Goal: Task Accomplishment & Management: Use online tool/utility

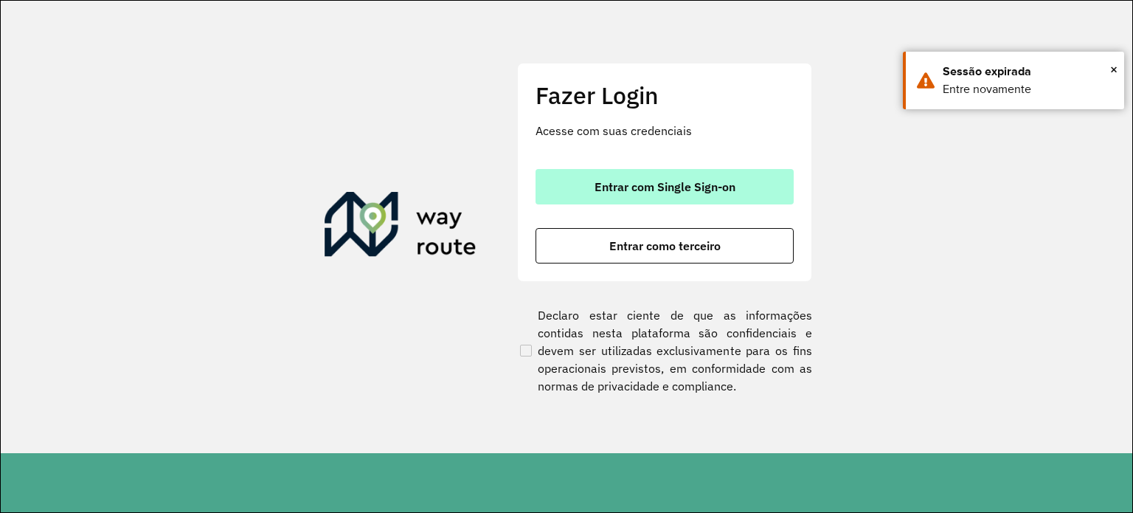
click at [604, 191] on span "Entrar com Single Sign-on" at bounding box center [665, 187] width 141 height 12
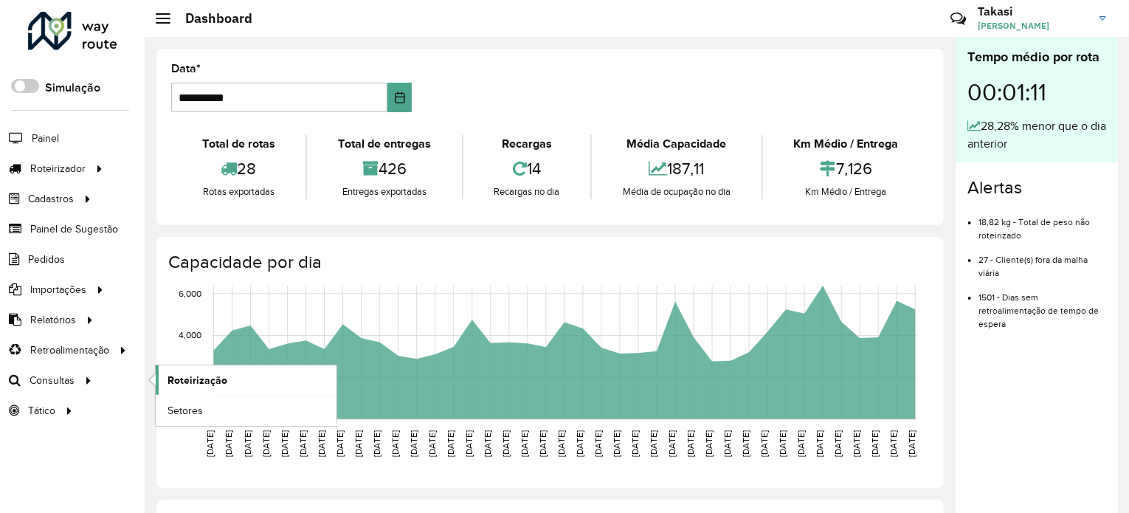
click at [195, 366] on link "Roteirização" at bounding box center [246, 380] width 181 height 30
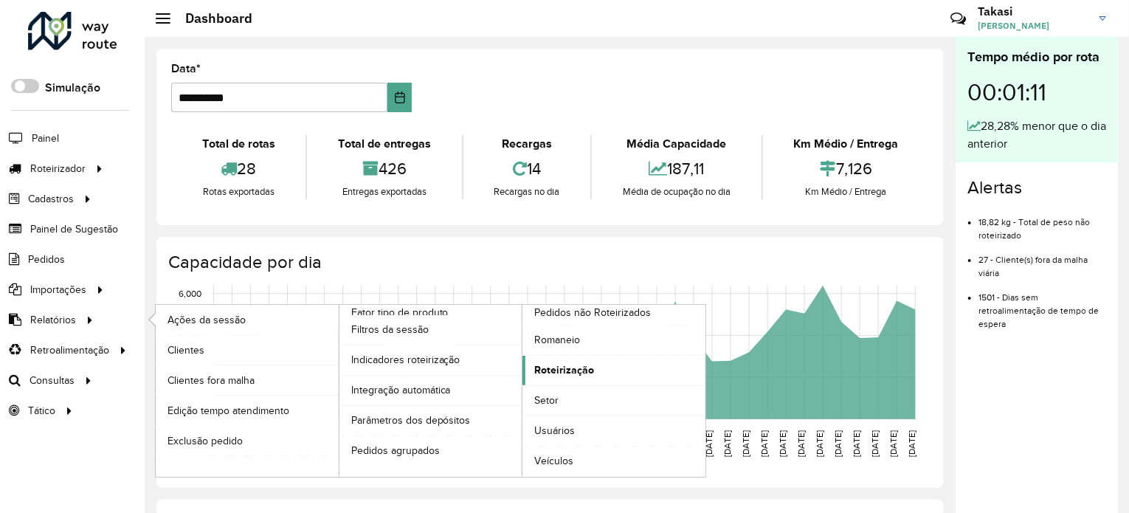
click at [559, 365] on span "Roteirização" at bounding box center [564, 369] width 60 height 15
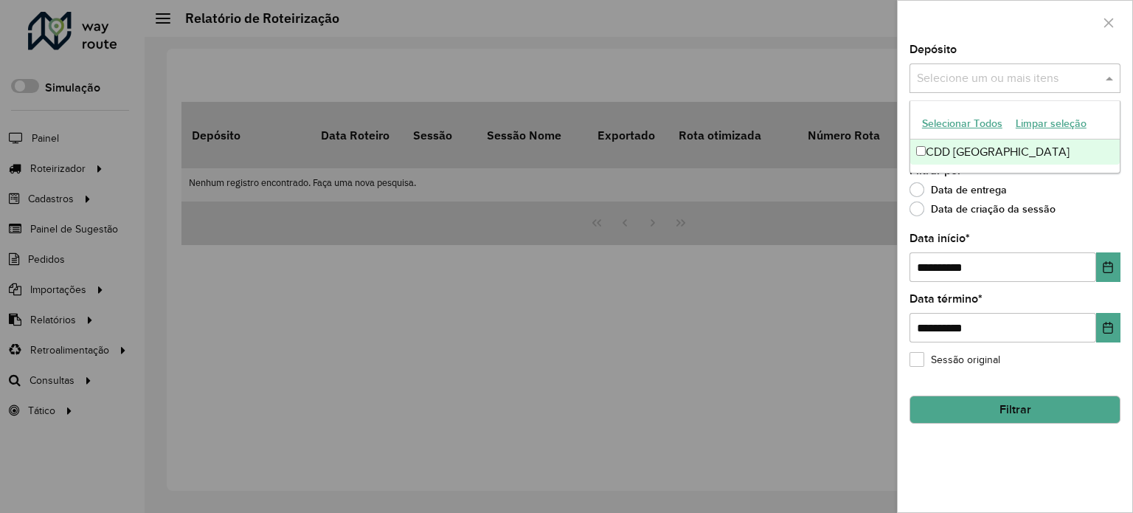
click at [1067, 75] on input "text" at bounding box center [1007, 79] width 189 height 18
click at [1020, 153] on div "CDD [GEOGRAPHIC_DATA]" at bounding box center [1016, 151] width 210 height 25
click at [1092, 204] on div "Data de criação da sessão" at bounding box center [1015, 213] width 211 height 18
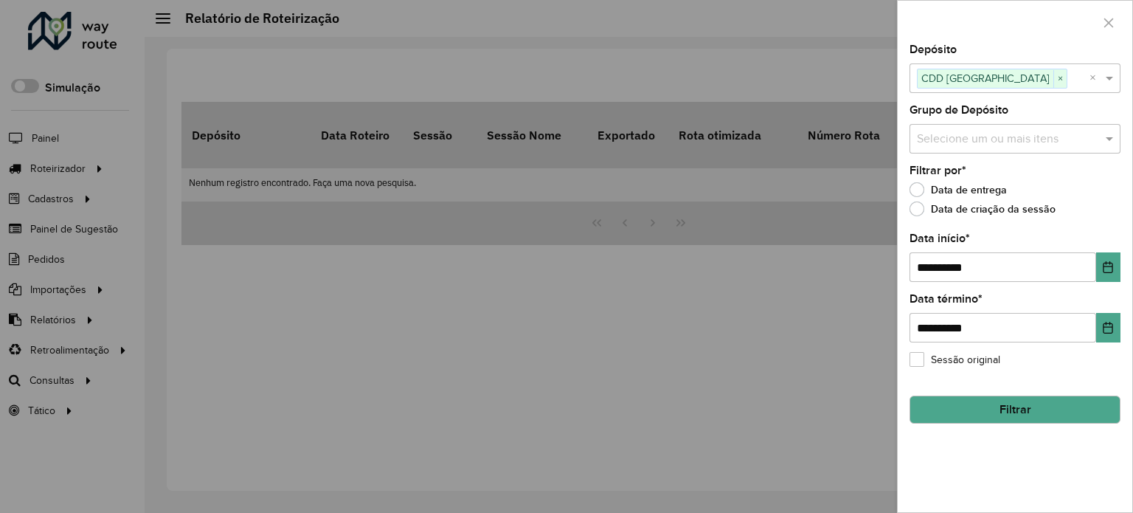
click at [1068, 132] on input "text" at bounding box center [1007, 140] width 189 height 18
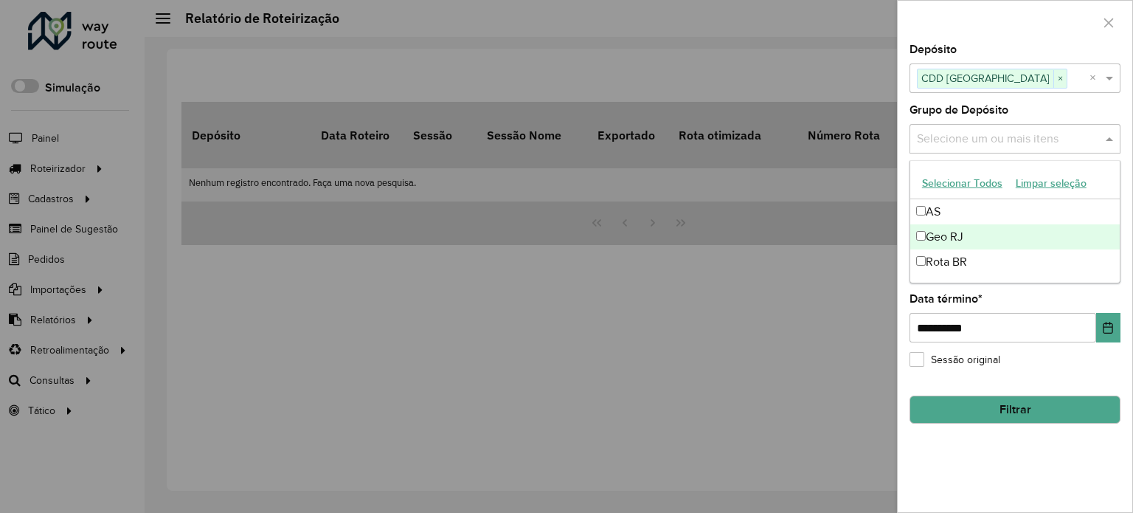
click at [1001, 238] on div "Geo RJ" at bounding box center [1016, 236] width 210 height 25
click at [1012, 484] on div "**********" at bounding box center [1015, 278] width 235 height 468
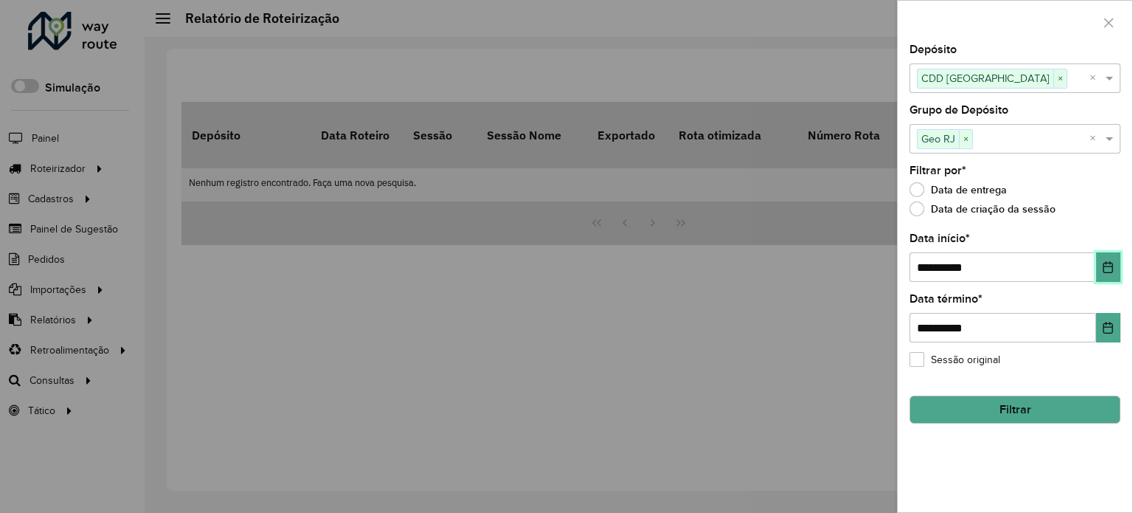
click at [1110, 263] on icon "Choose Date" at bounding box center [1108, 267] width 12 height 12
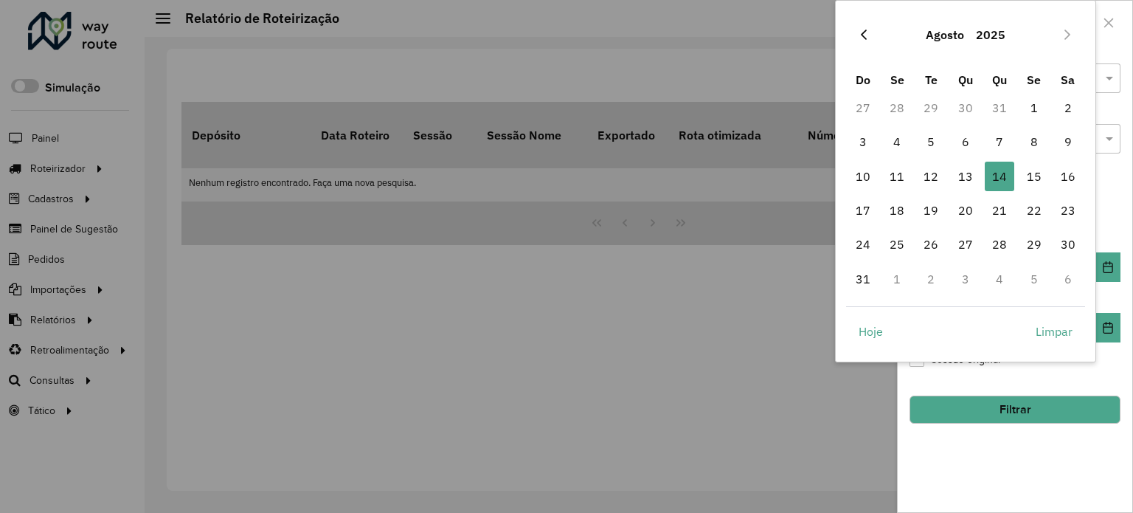
click at [869, 31] on button "Previous Month" at bounding box center [864, 35] width 24 height 24
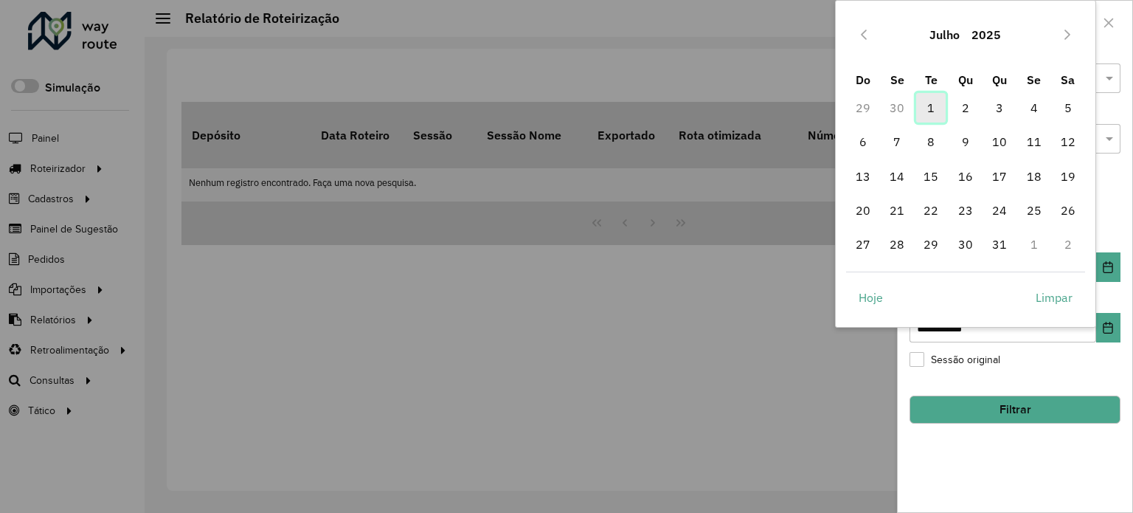
click at [927, 100] on span "1" at bounding box center [931, 108] width 30 height 30
type input "**********"
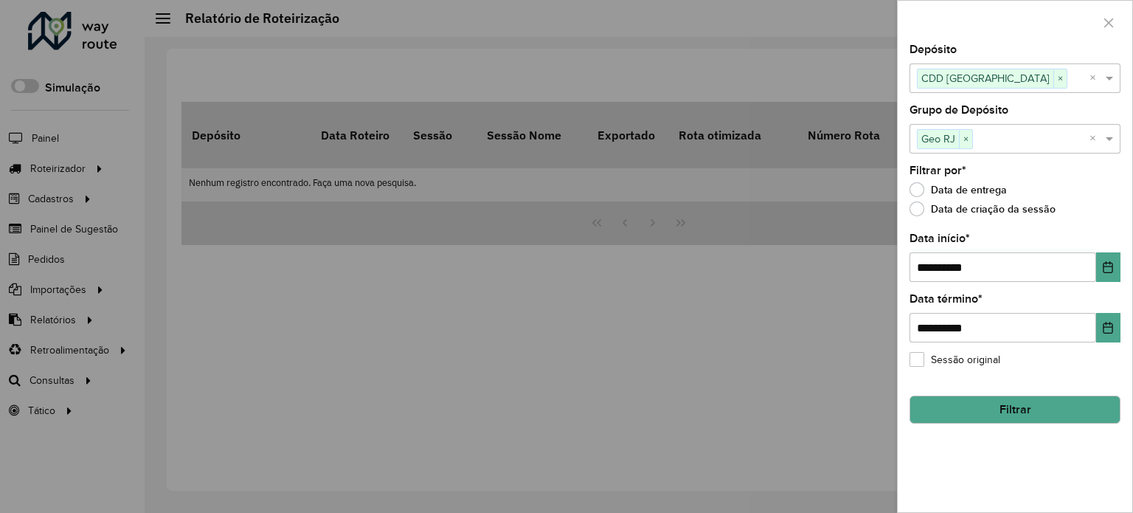
click at [1038, 402] on button "Filtrar" at bounding box center [1015, 409] width 211 height 28
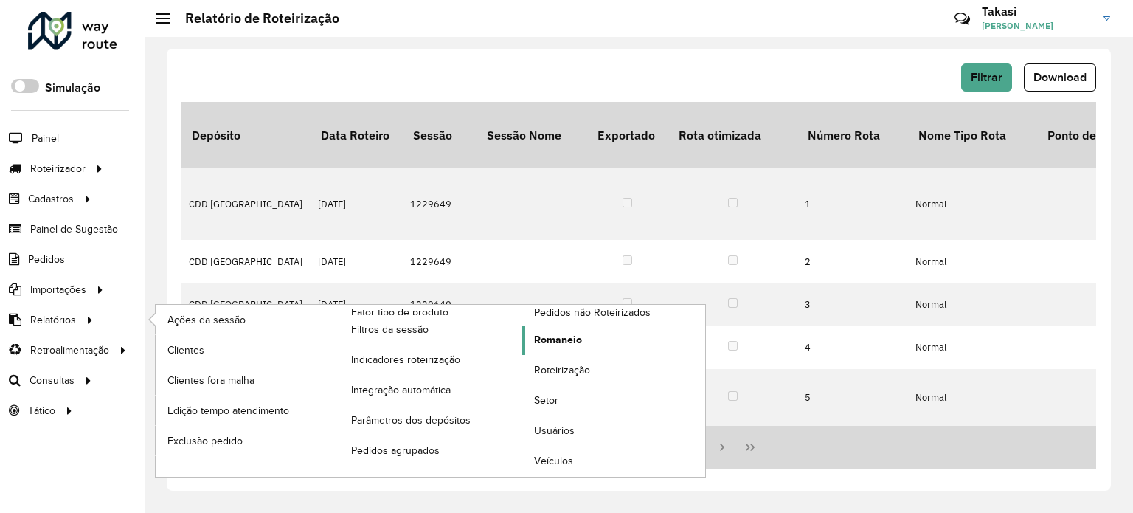
click at [569, 335] on span "Romaneio" at bounding box center [558, 339] width 48 height 15
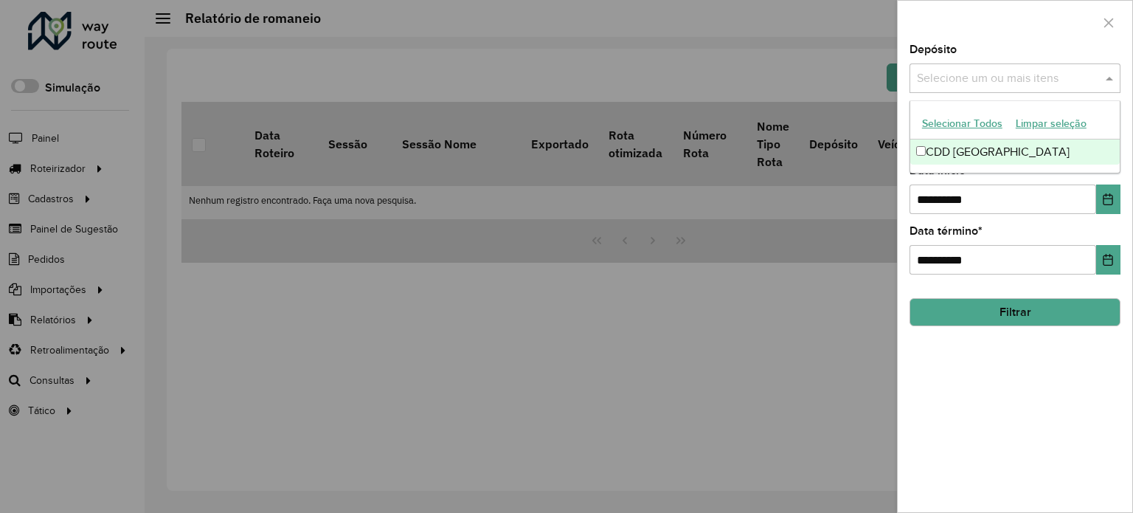
click at [1092, 71] on input "text" at bounding box center [1007, 79] width 189 height 18
click at [989, 151] on div "CDD Petropolis" at bounding box center [1016, 151] width 210 height 25
drag, startPoint x: 965, startPoint y: 387, endPoint x: 976, endPoint y: 347, distance: 41.4
click at [972, 370] on div "**********" at bounding box center [1015, 278] width 235 height 468
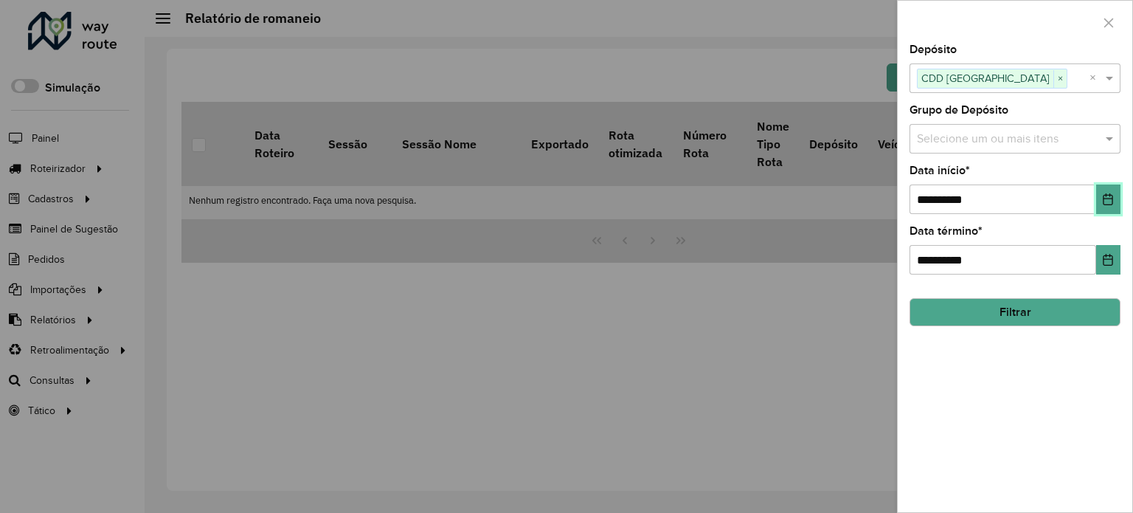
click at [1106, 205] on button "Choose Date" at bounding box center [1108, 199] width 24 height 30
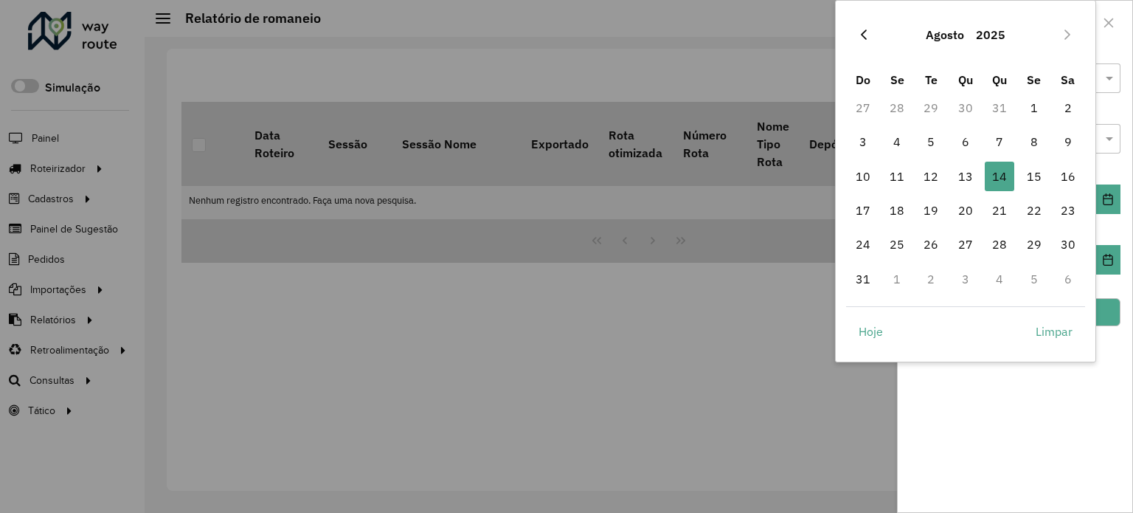
click at [860, 32] on icon "Previous Month" at bounding box center [864, 35] width 12 height 12
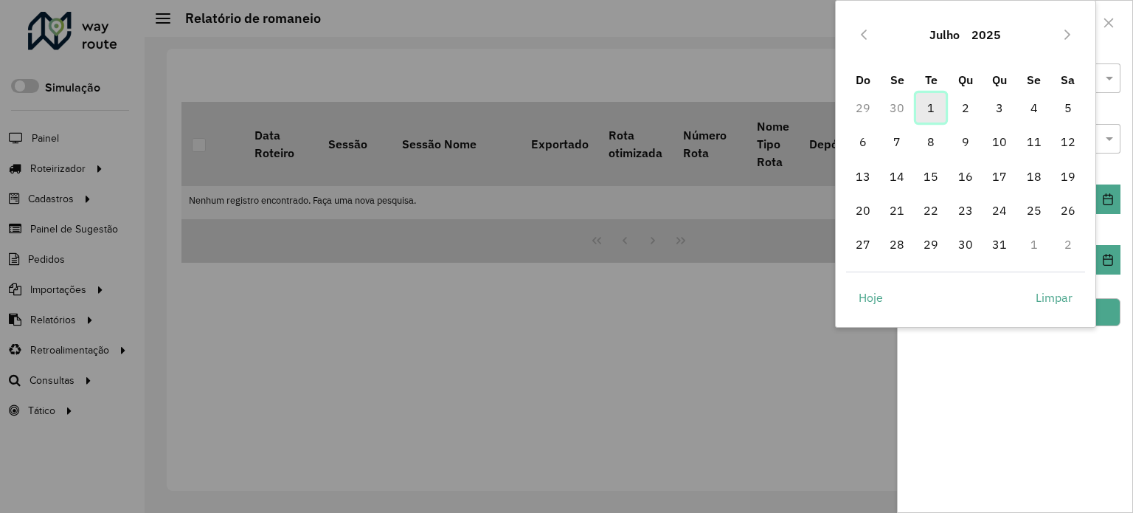
click at [921, 114] on span "1" at bounding box center [931, 108] width 30 height 30
type input "**********"
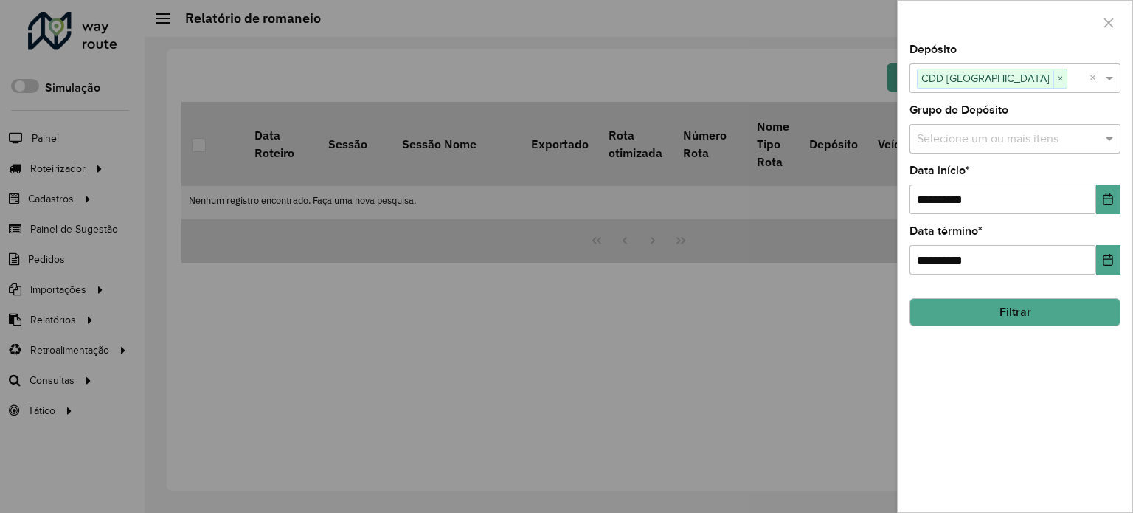
click at [985, 312] on button "Filtrar" at bounding box center [1015, 312] width 211 height 28
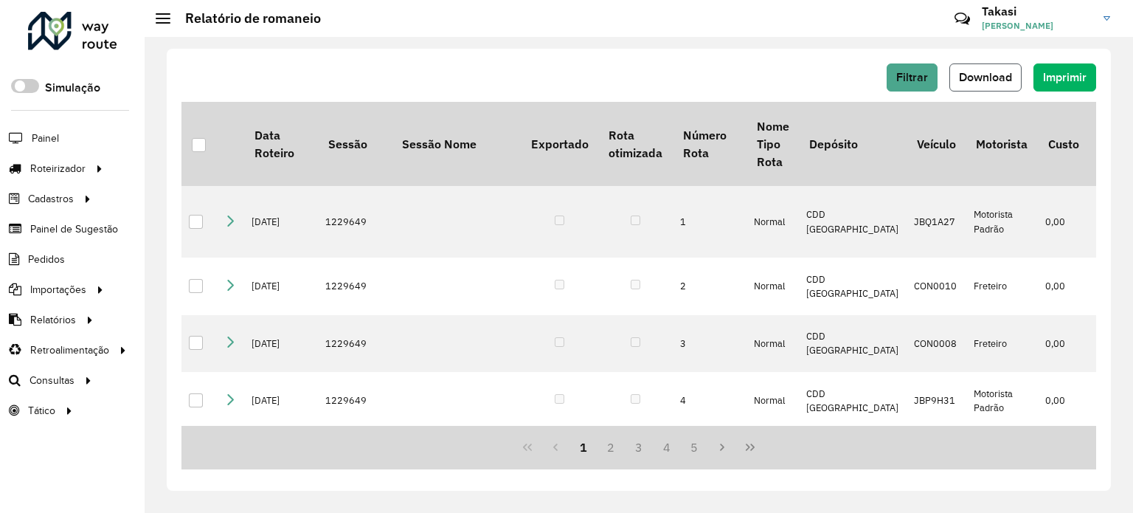
click at [995, 73] on span "Download" at bounding box center [985, 77] width 53 height 13
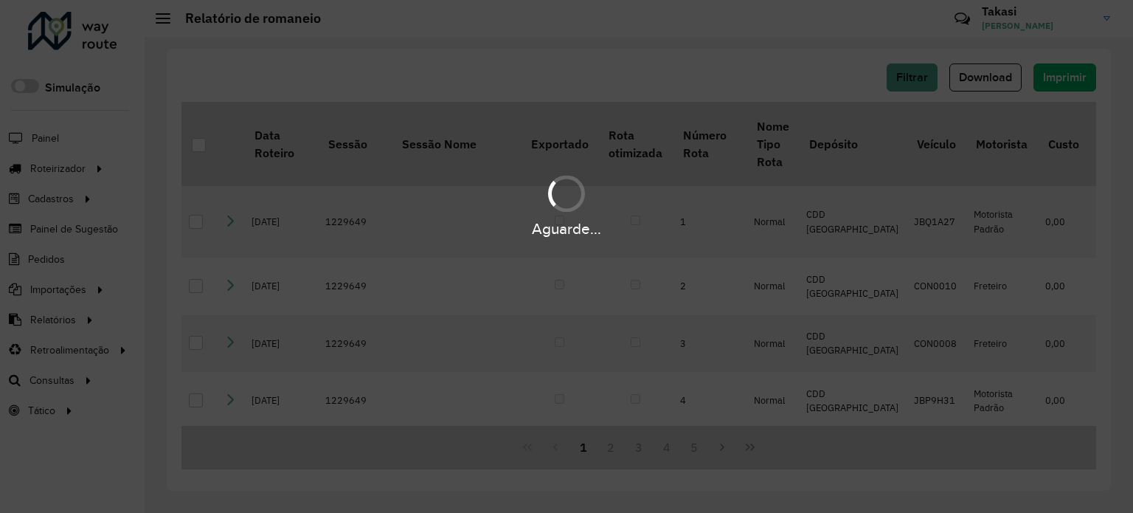
click at [664, 58] on div "Aguarde..." at bounding box center [566, 256] width 1133 height 513
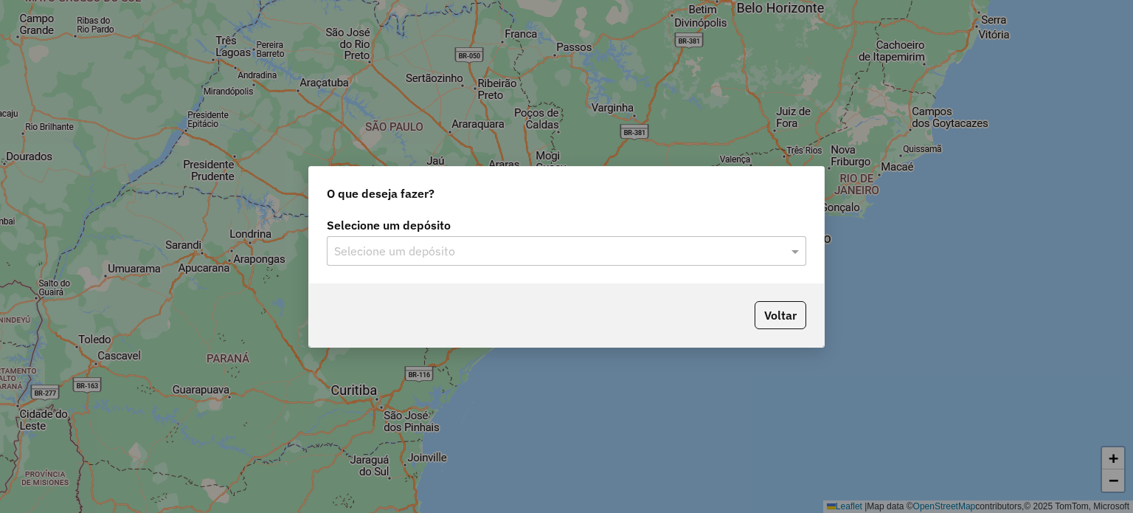
click at [672, 250] on input "text" at bounding box center [551, 252] width 435 height 18
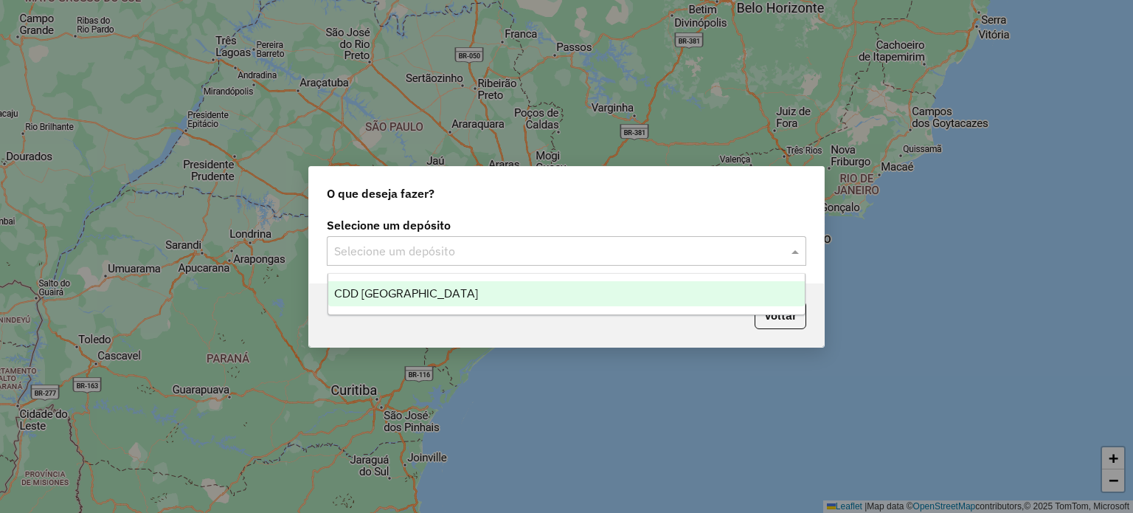
click at [402, 300] on div "CDD Petropolis" at bounding box center [566, 293] width 477 height 25
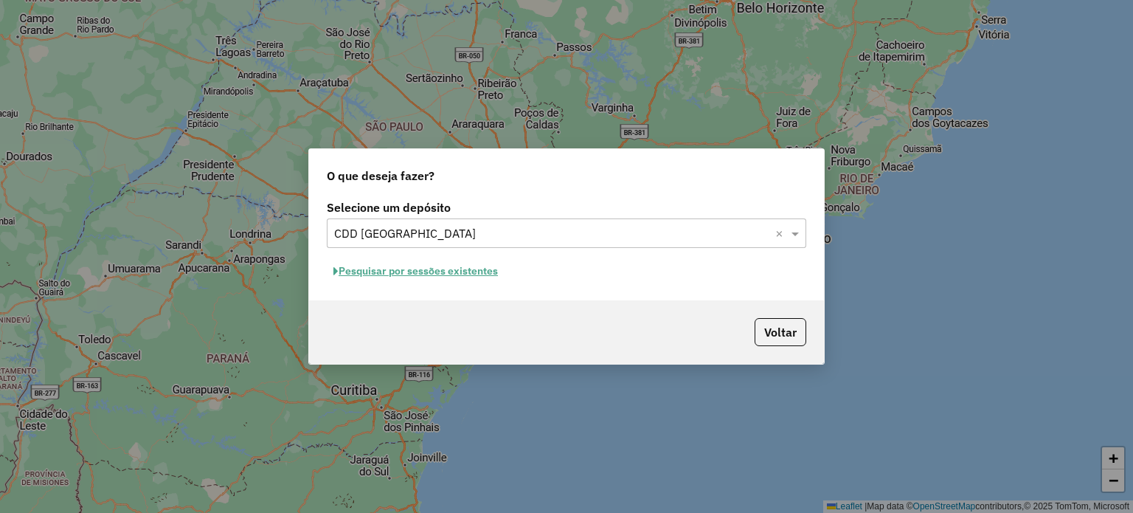
click at [443, 272] on button "Pesquisar por sessões existentes" at bounding box center [416, 271] width 178 height 23
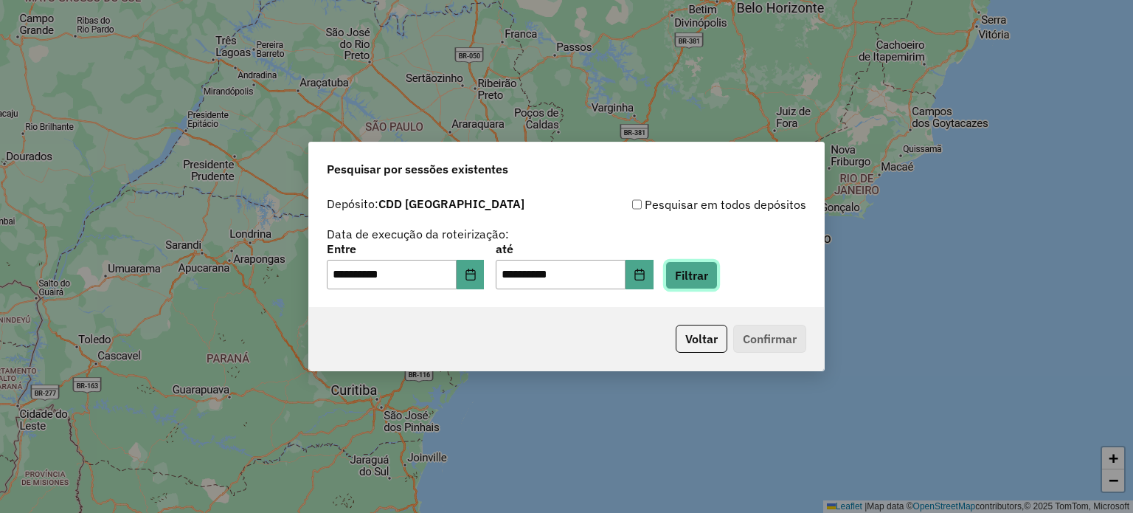
click at [717, 269] on button "Filtrar" at bounding box center [692, 275] width 52 height 28
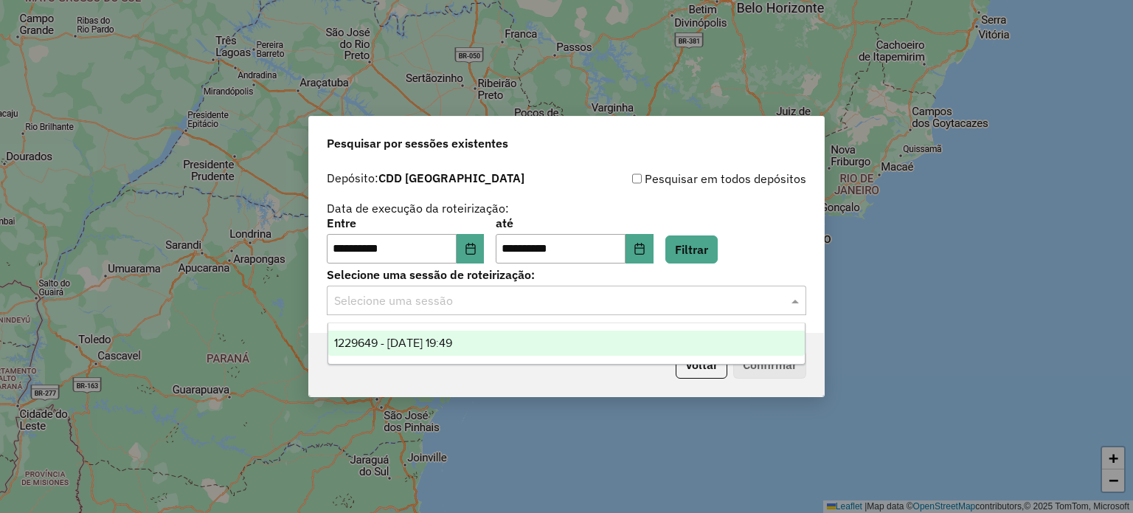
click at [773, 297] on div at bounding box center [567, 300] width 480 height 19
click at [614, 348] on div "1229649 - 14/08/2025 19:49" at bounding box center [566, 343] width 477 height 25
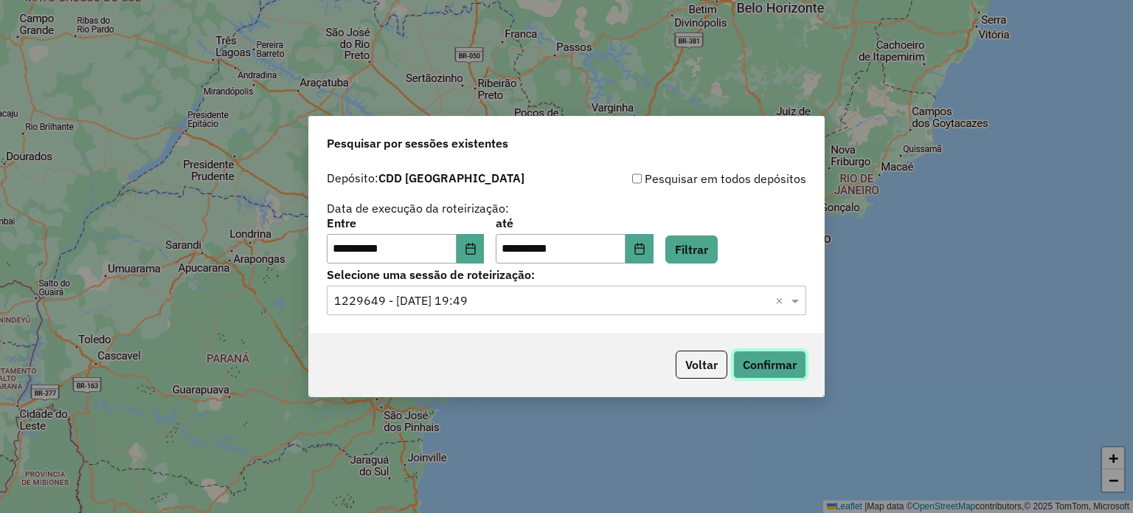
click at [785, 360] on button "Confirmar" at bounding box center [769, 364] width 73 height 28
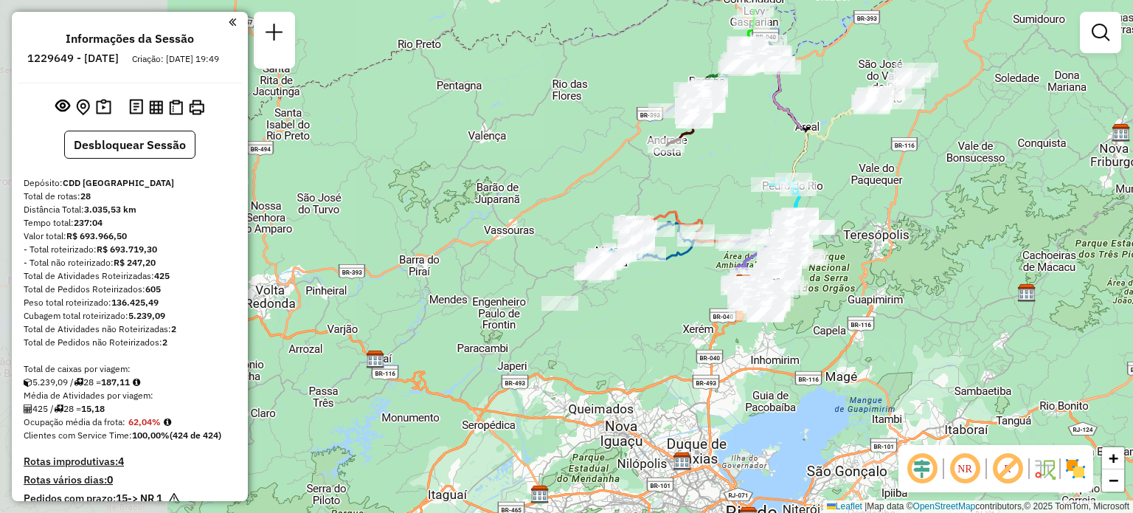
drag, startPoint x: 562, startPoint y: 159, endPoint x: 740, endPoint y: 186, distance: 179.8
click at [740, 186] on div "Janela de atendimento Grade de atendimento Capacidade Transportadoras Veículos …" at bounding box center [566, 256] width 1133 height 513
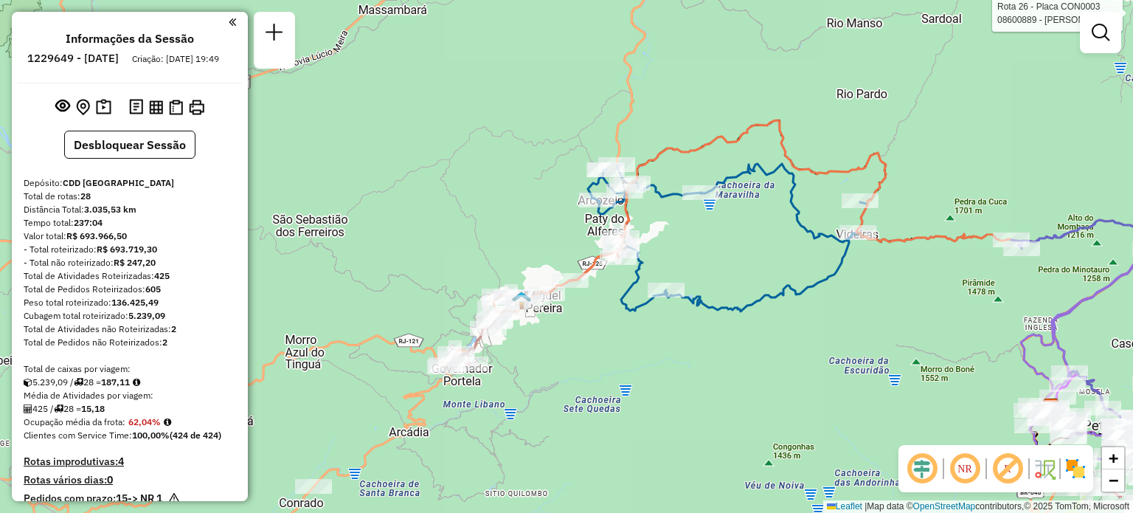
drag, startPoint x: 631, startPoint y: 293, endPoint x: 716, endPoint y: 392, distance: 130.3
click at [716, 392] on div "Rota 26 - Placa CON0003 08600889 - [PERSON_NAME] SIL Janela de atendimento Grad…" at bounding box center [566, 256] width 1133 height 513
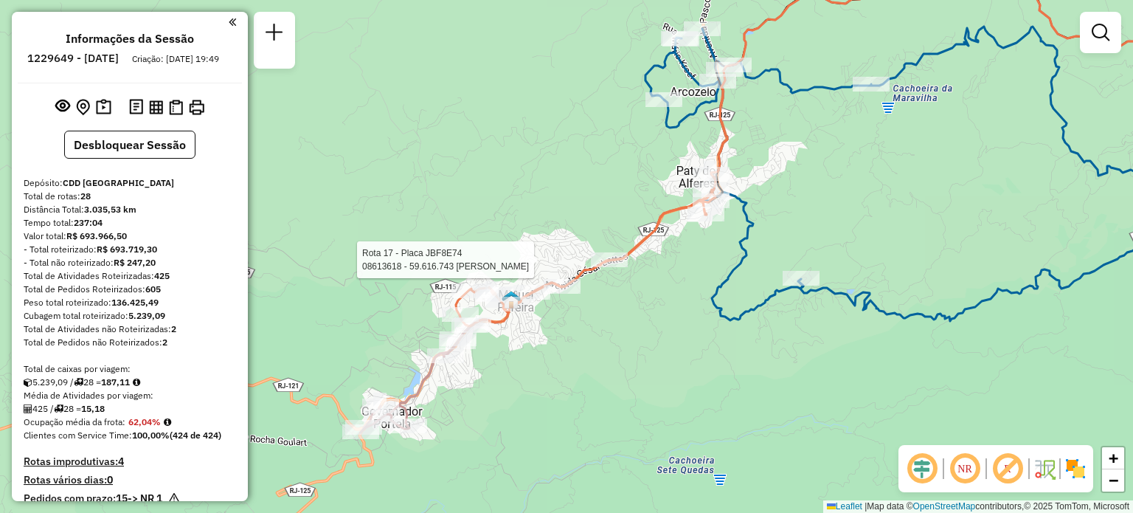
select select "**********"
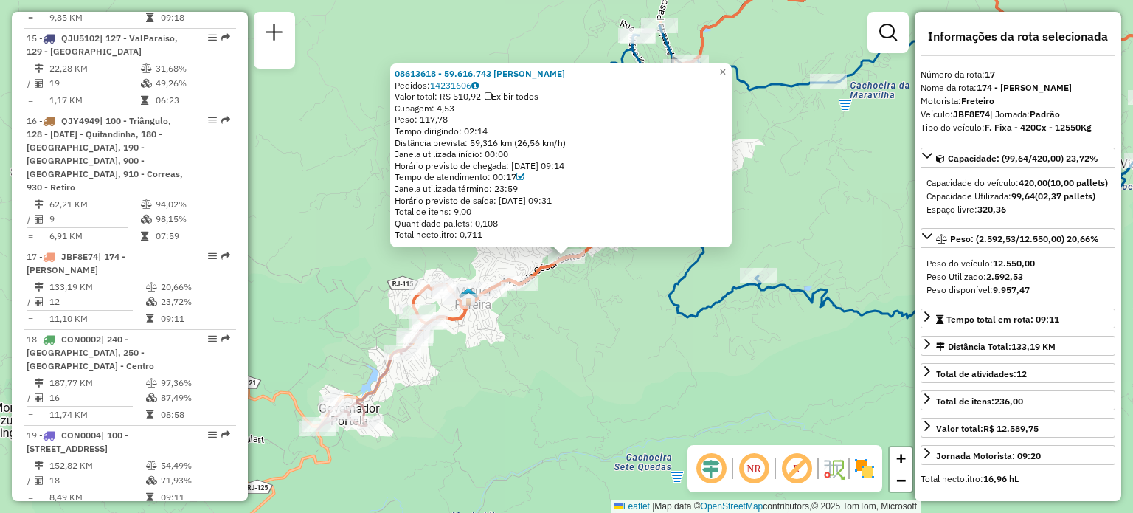
scroll to position [1915, 0]
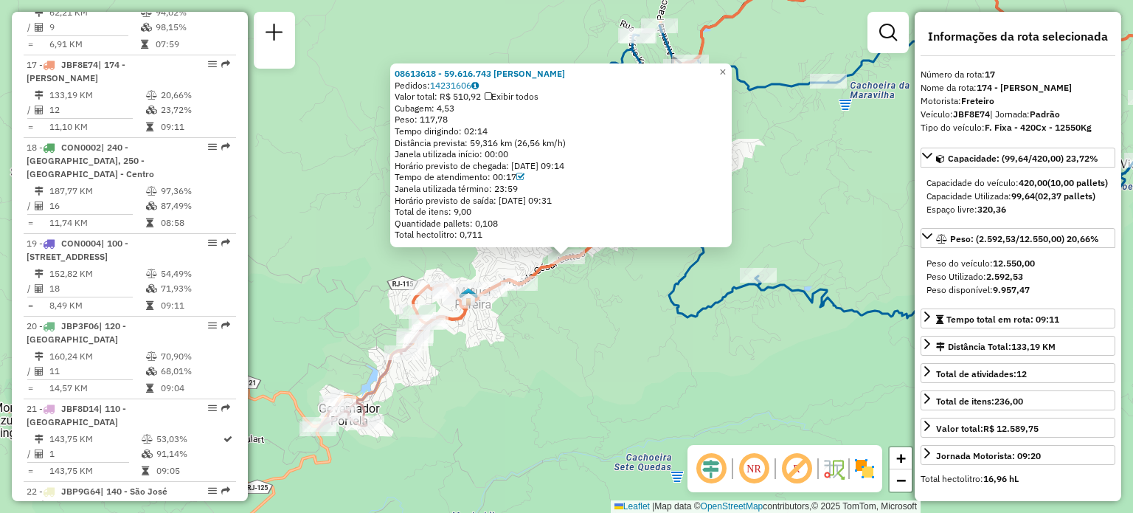
click at [571, 338] on div "08613618 - 59.616.743 [PERSON_NAME] Pedidos: 14231606 Valor total: R$ 510,92 Ex…" at bounding box center [566, 256] width 1133 height 513
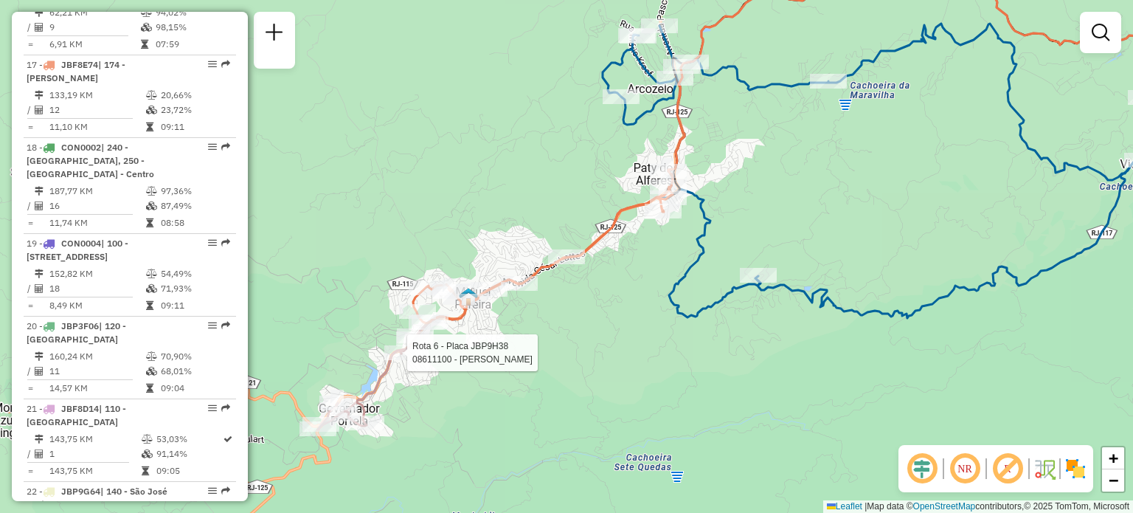
select select "**********"
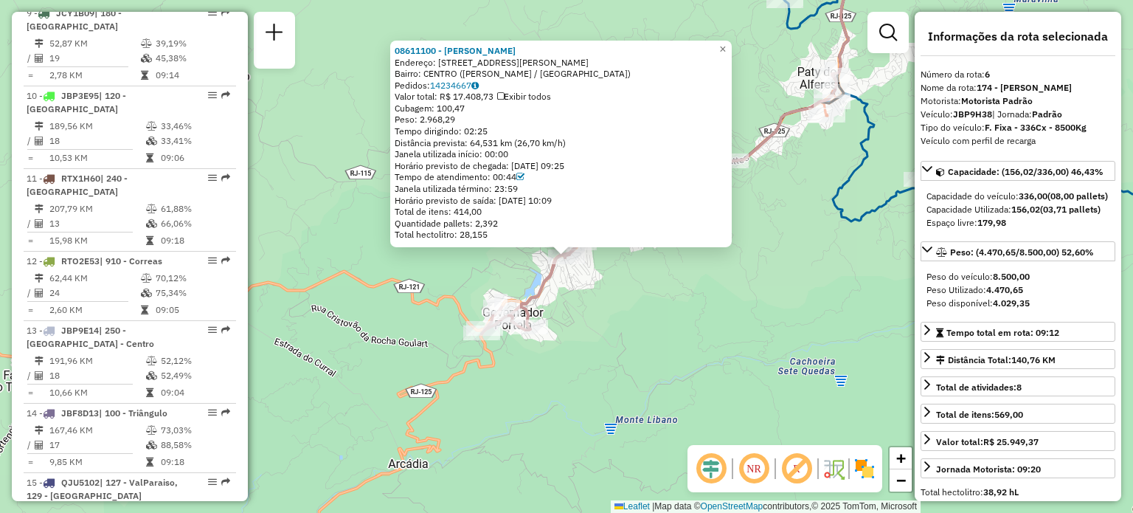
scroll to position [1009, 0]
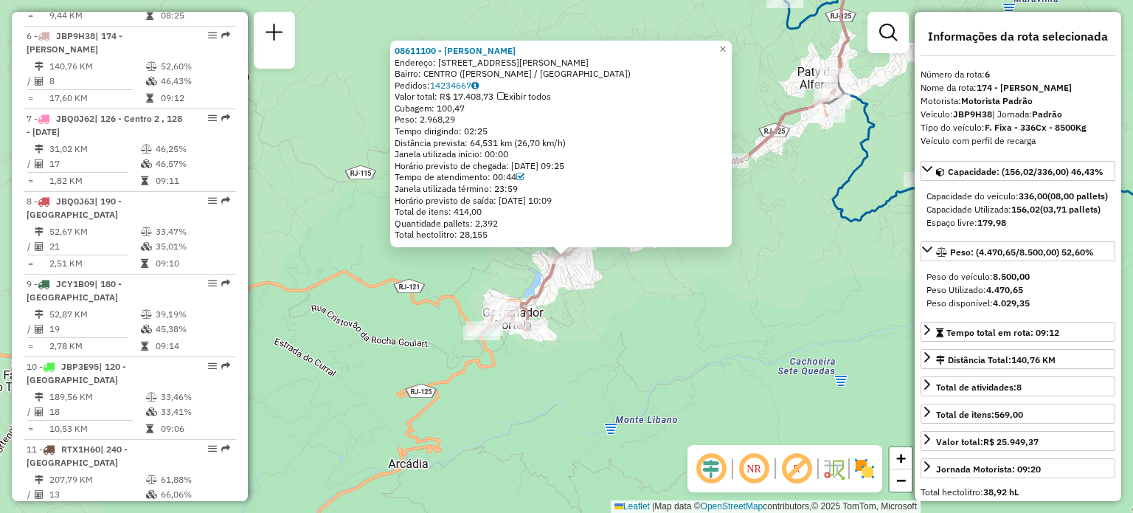
click at [660, 319] on div "08611100 - [PERSON_NAME]: [STREET_ADDRESS] Pedidos: 14234667 Valor total: R$ 17…" at bounding box center [566, 256] width 1133 height 513
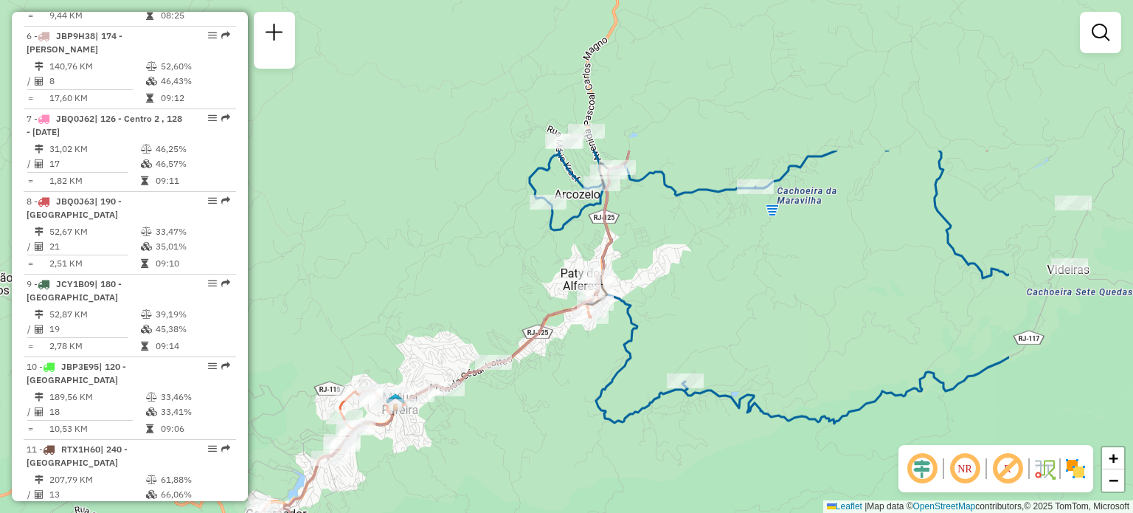
drag, startPoint x: 849, startPoint y: 207, endPoint x: 612, endPoint y: 409, distance: 310.9
click at [612, 409] on icon at bounding box center [770, 287] width 480 height 273
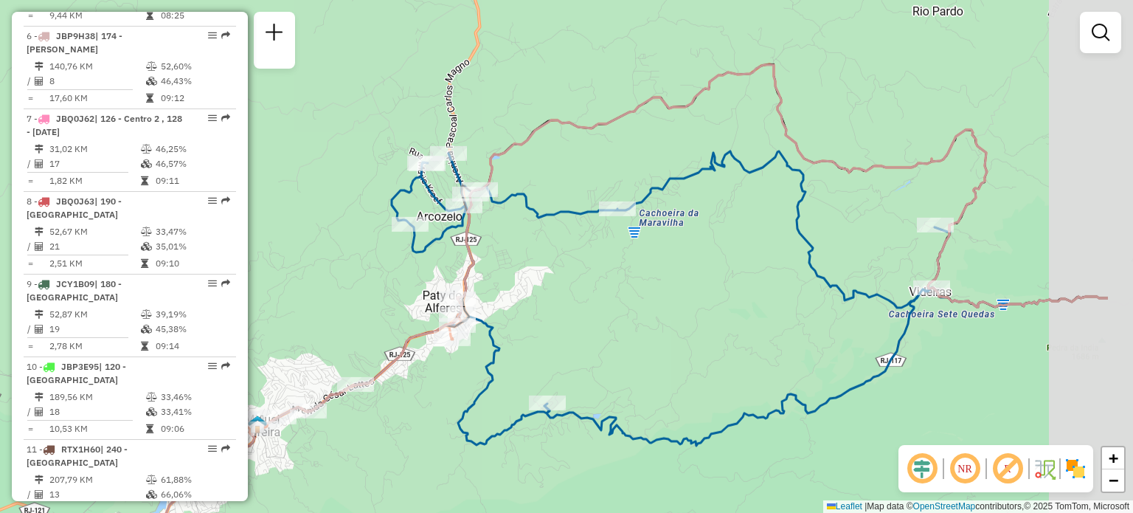
drag, startPoint x: 770, startPoint y: 290, endPoint x: 632, endPoint y: 312, distance: 139.7
click at [632, 312] on div "Janela de atendimento Grade de atendimento Capacidade Transportadoras Veículos …" at bounding box center [566, 256] width 1133 height 513
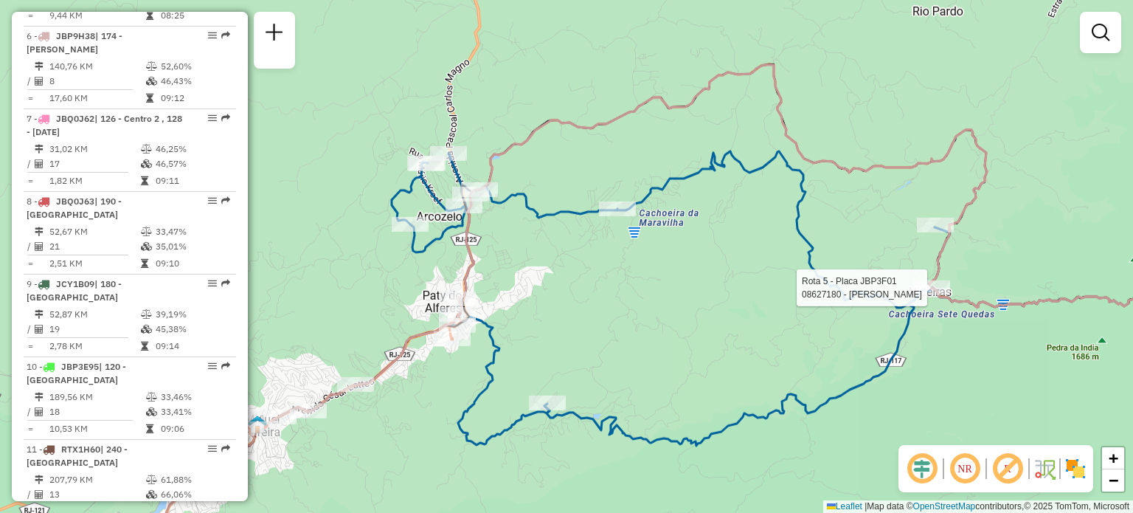
select select "**********"
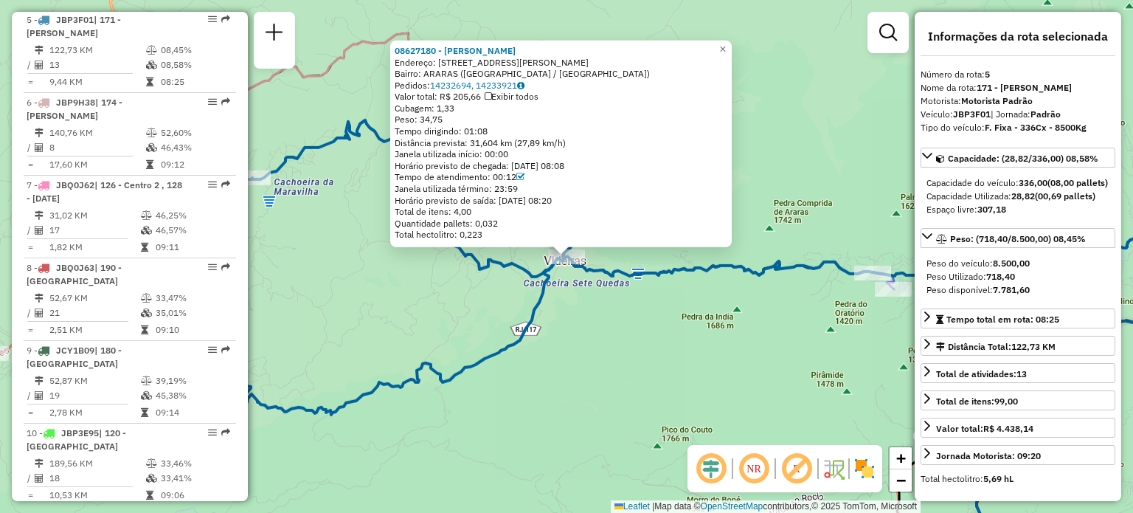
scroll to position [939, 0]
click at [600, 353] on div "08627180 - GALPAO CAIPIRA Endereço: Almirante [PERSON_NAME] 8320 Bairro: [GEOGR…" at bounding box center [566, 256] width 1133 height 513
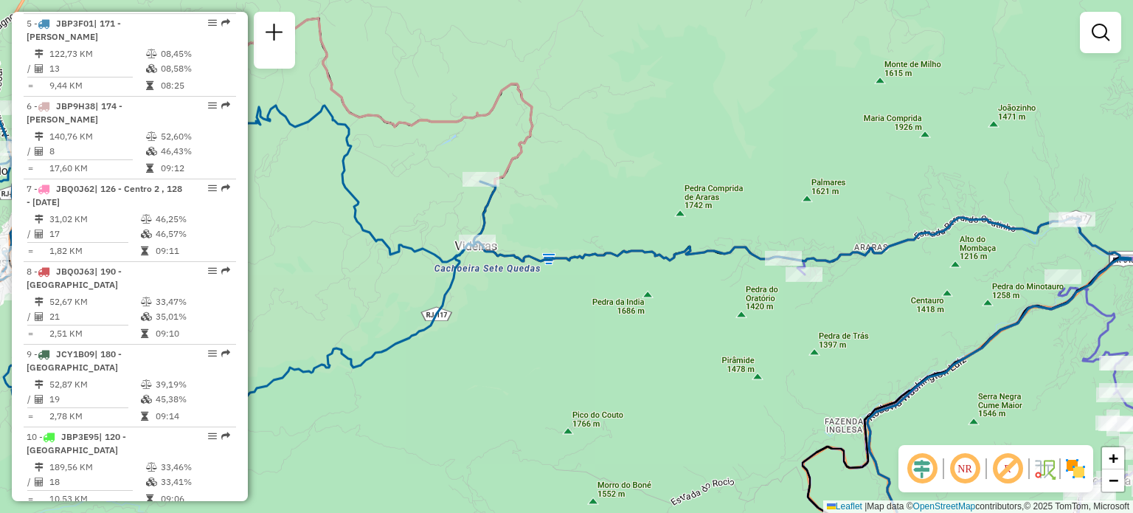
drag, startPoint x: 745, startPoint y: 342, endPoint x: 654, endPoint y: 320, distance: 94.1
click at [656, 327] on div "Janela de atendimento Grade de atendimento Capacidade Transportadoras Veículos …" at bounding box center [566, 256] width 1133 height 513
select select "**********"
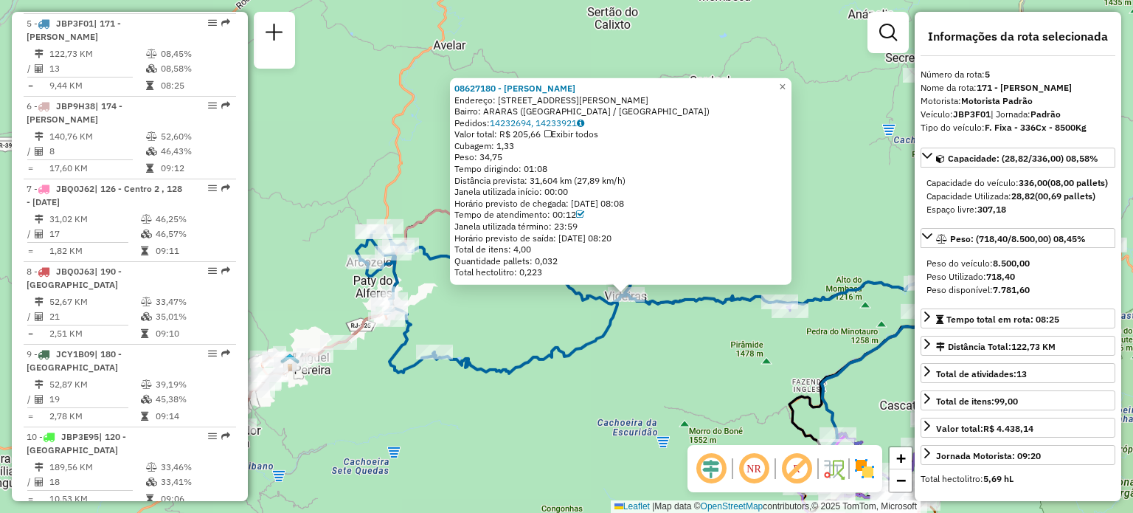
click at [868, 466] on img at bounding box center [865, 469] width 24 height 24
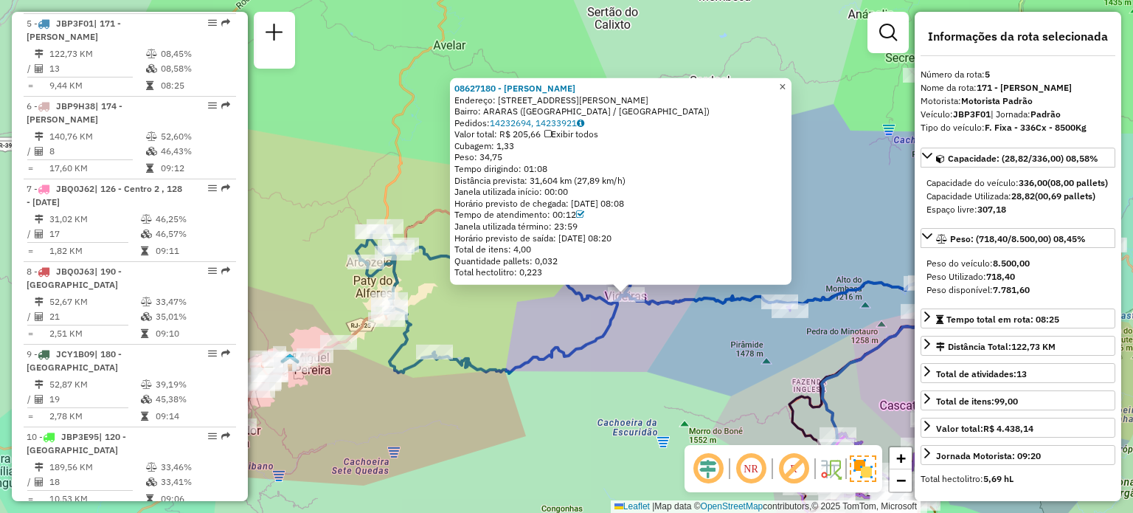
click at [786, 85] on span "×" at bounding box center [782, 86] width 7 height 13
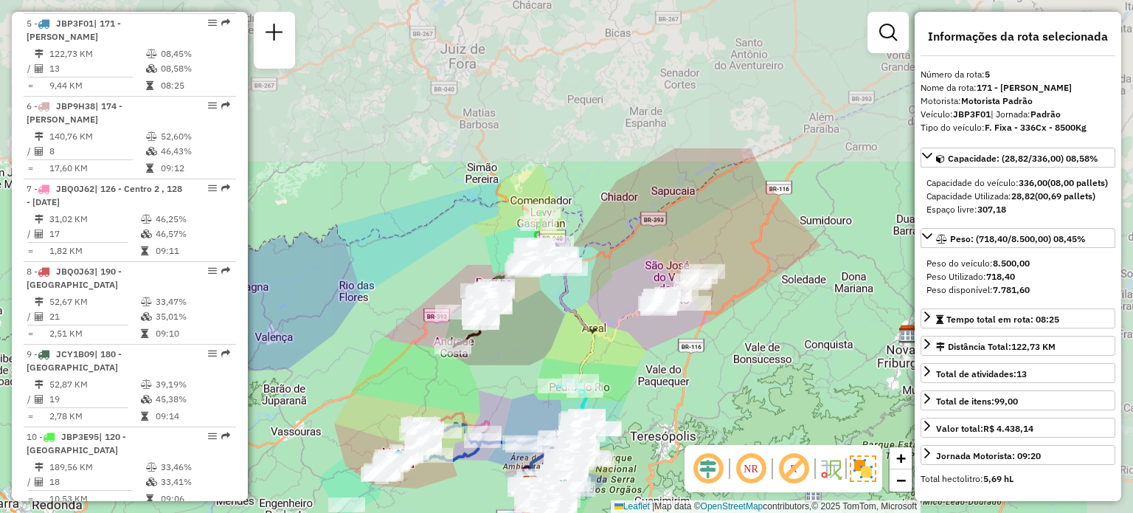
drag, startPoint x: 702, startPoint y: 129, endPoint x: 516, endPoint y: 327, distance: 271.4
click at [518, 326] on div "Janela de atendimento Grade de atendimento Capacidade Transportadoras Veículos …" at bounding box center [566, 256] width 1133 height 513
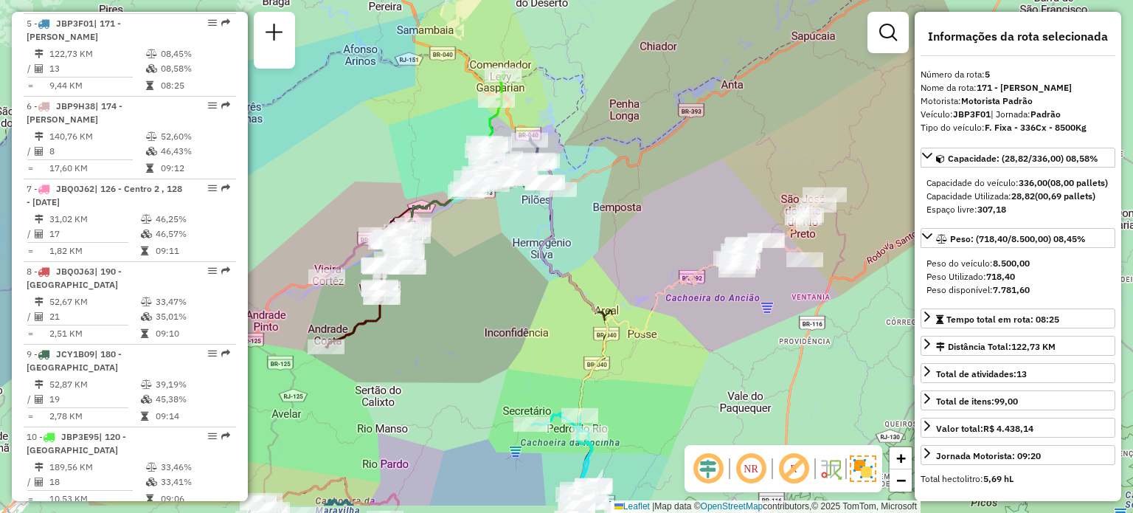
drag, startPoint x: 573, startPoint y: 328, endPoint x: 540, endPoint y: 269, distance: 68.0
click at [540, 269] on icon at bounding box center [561, 330] width 91 height 349
